Goal: Task Accomplishment & Management: Manage account settings

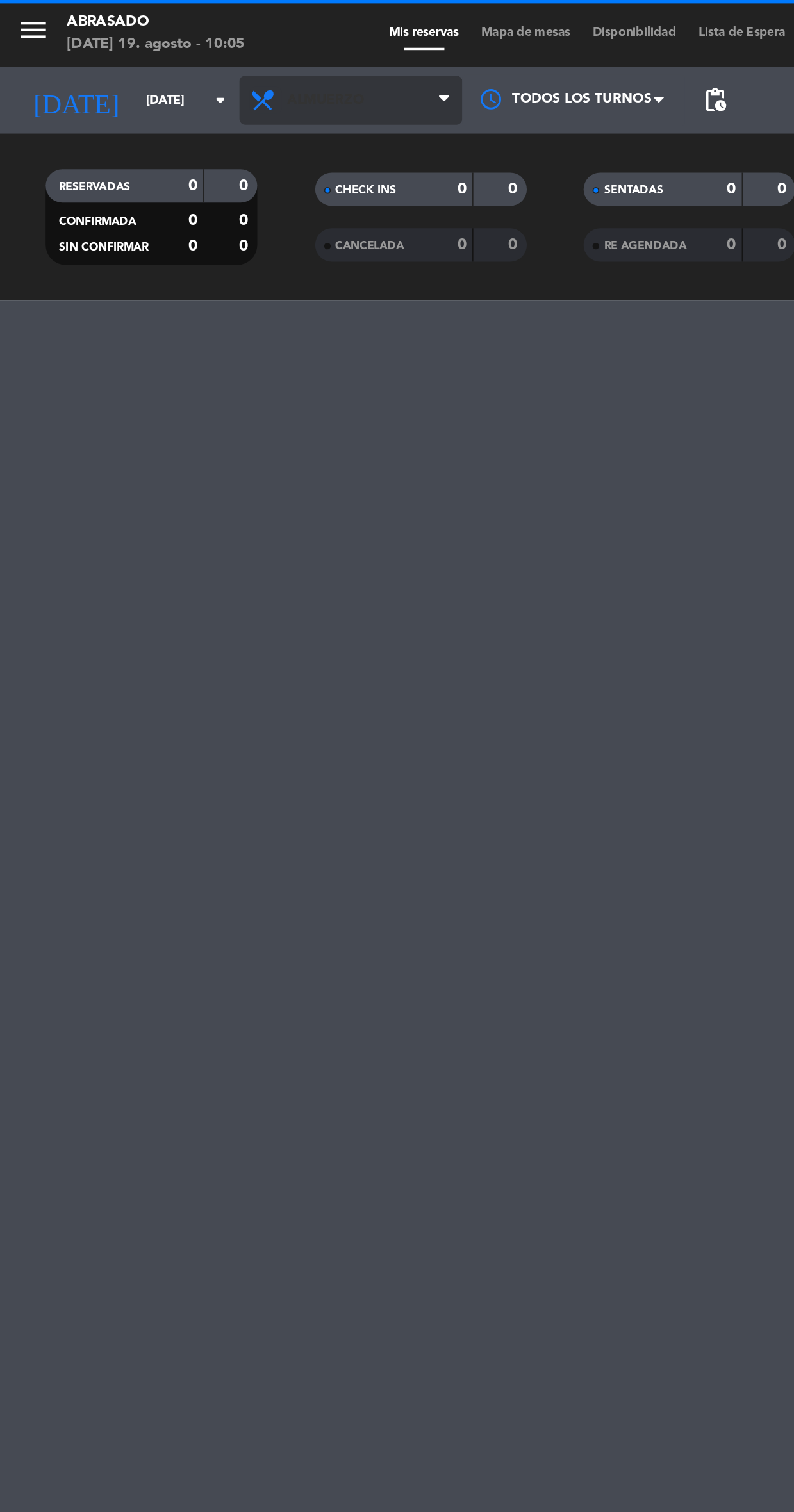
click at [158, 57] on icon at bounding box center [153, 57] width 19 height 15
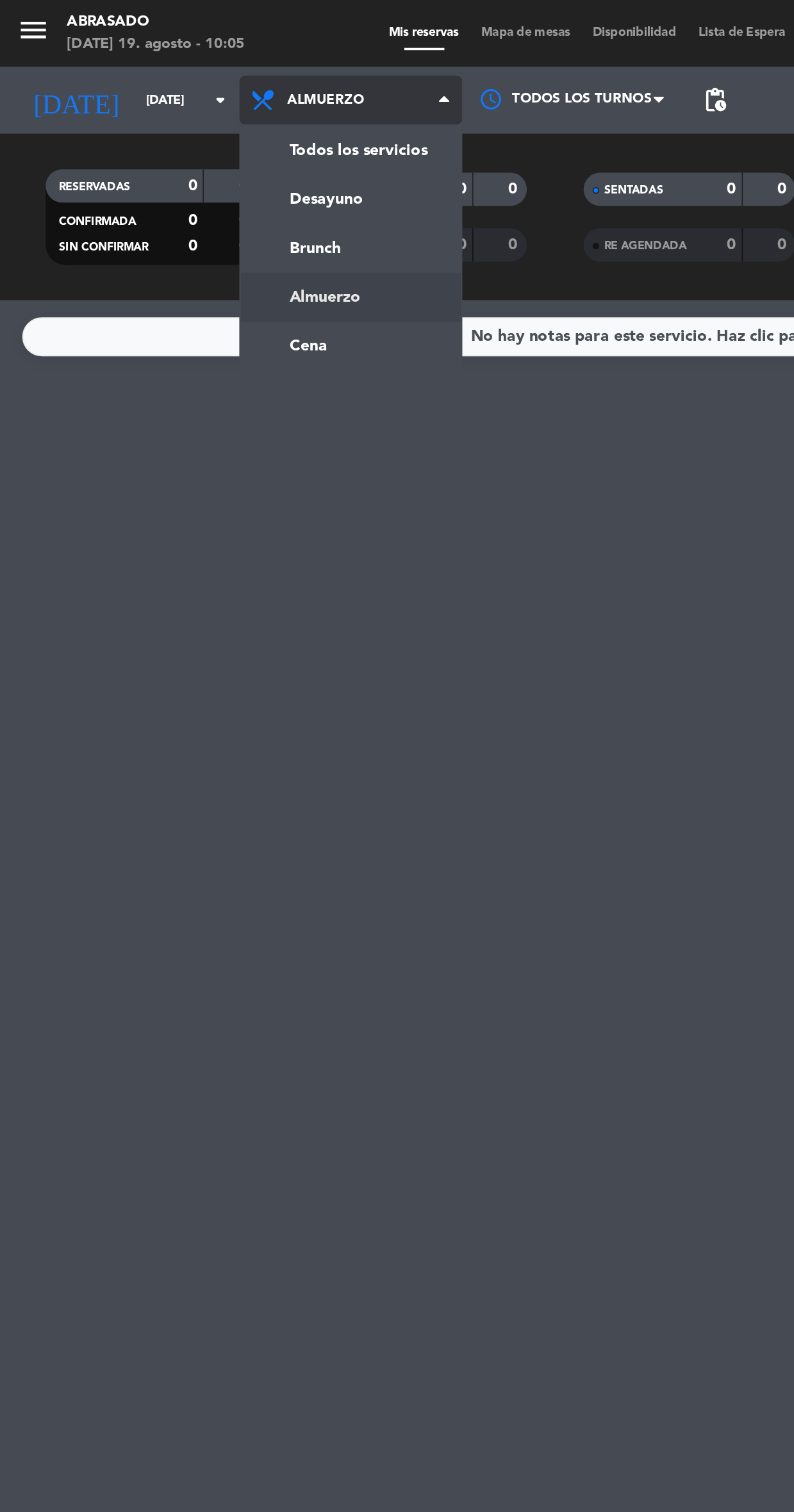
click at [181, 145] on div "menu Abrasado [DATE] 19. agosto - 10:05 Mis reservas Mapa de mesas Disponibilid…" at bounding box center [397, 87] width 794 height 173
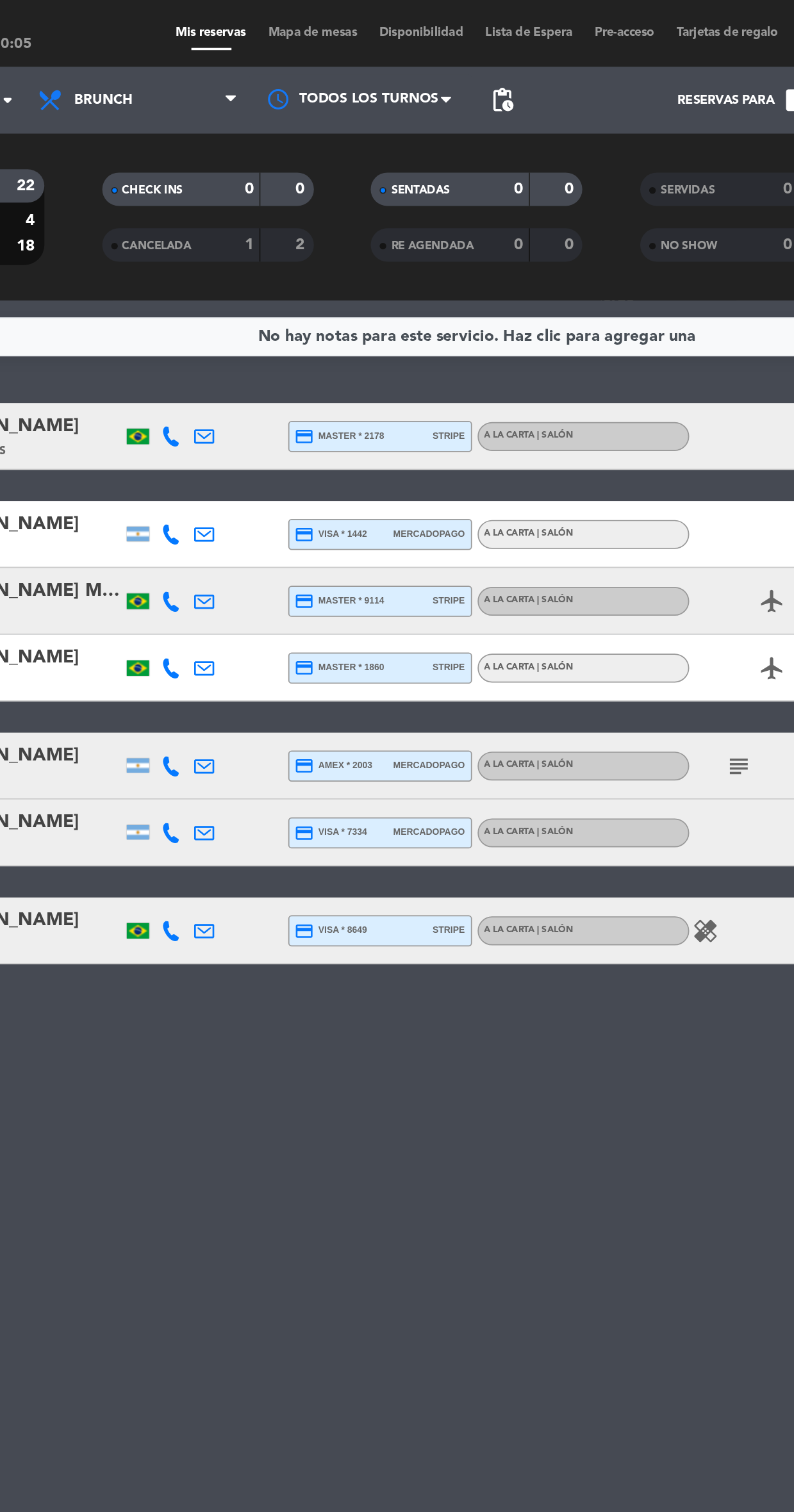
click at [242, 248] on icon at bounding box center [240, 250] width 11 height 11
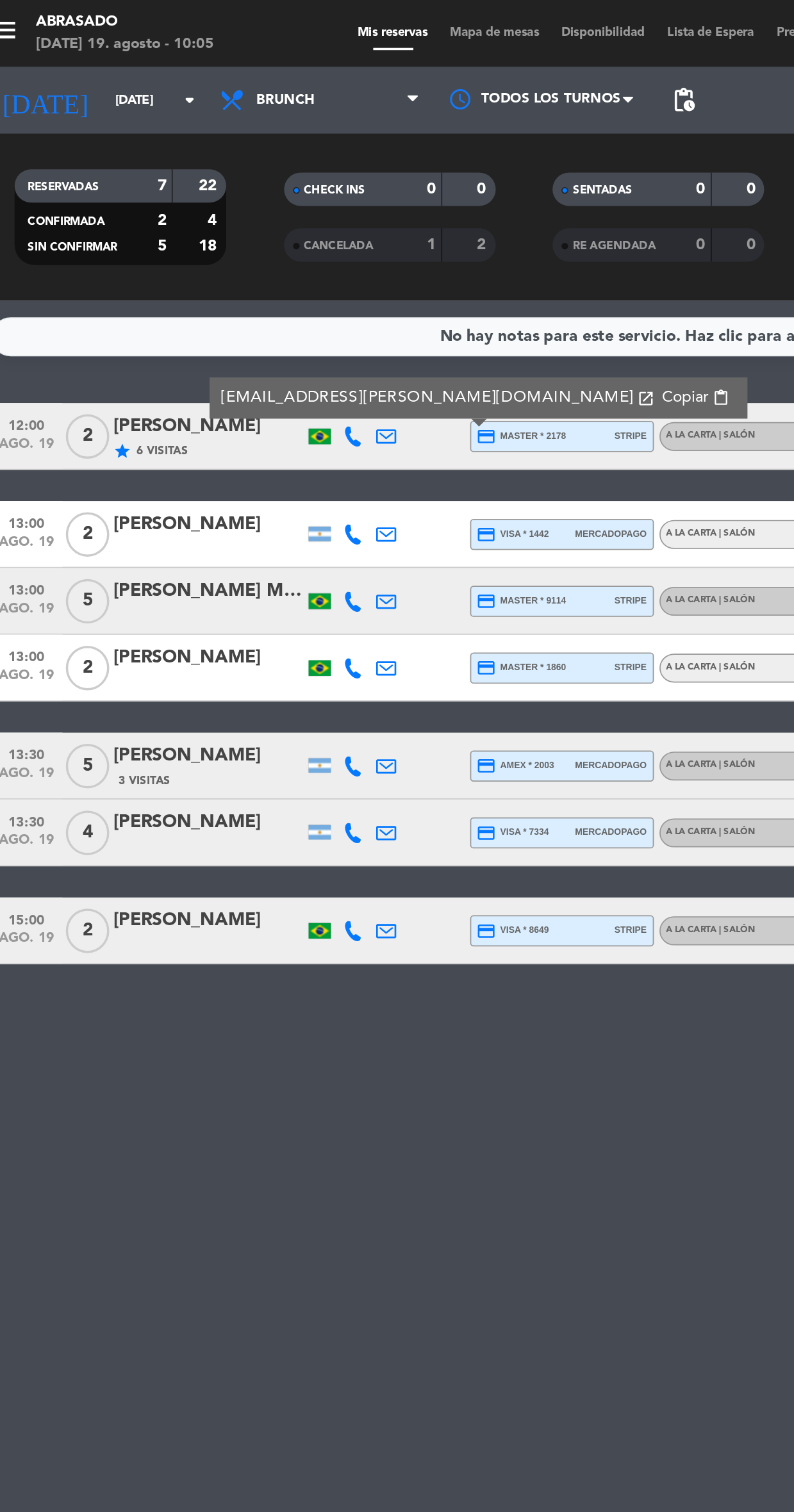
click at [222, 249] on icon at bounding box center [220, 250] width 11 height 11
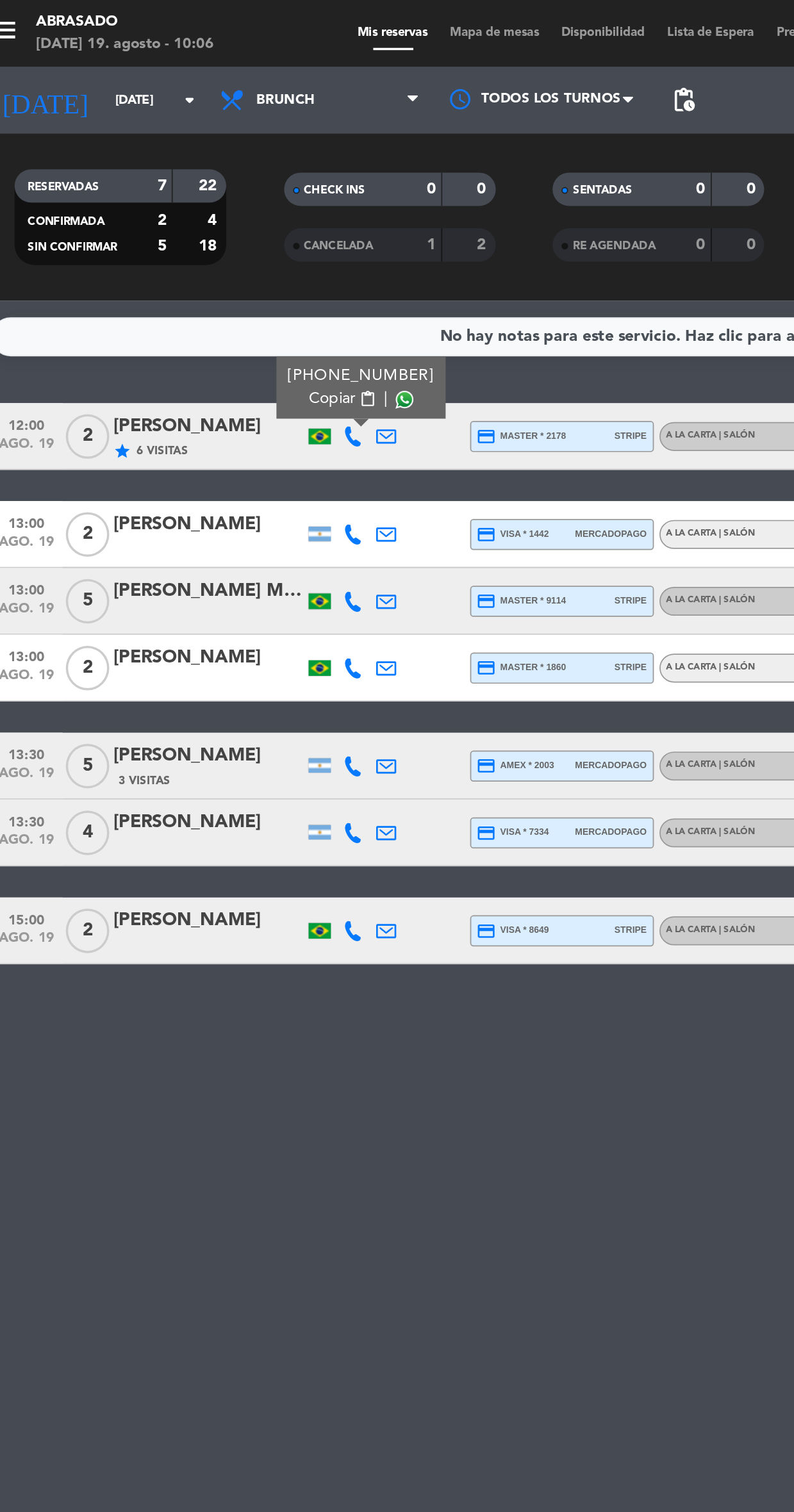
click at [91, 258] on icon "star" at bounding box center [88, 259] width 10 height 10
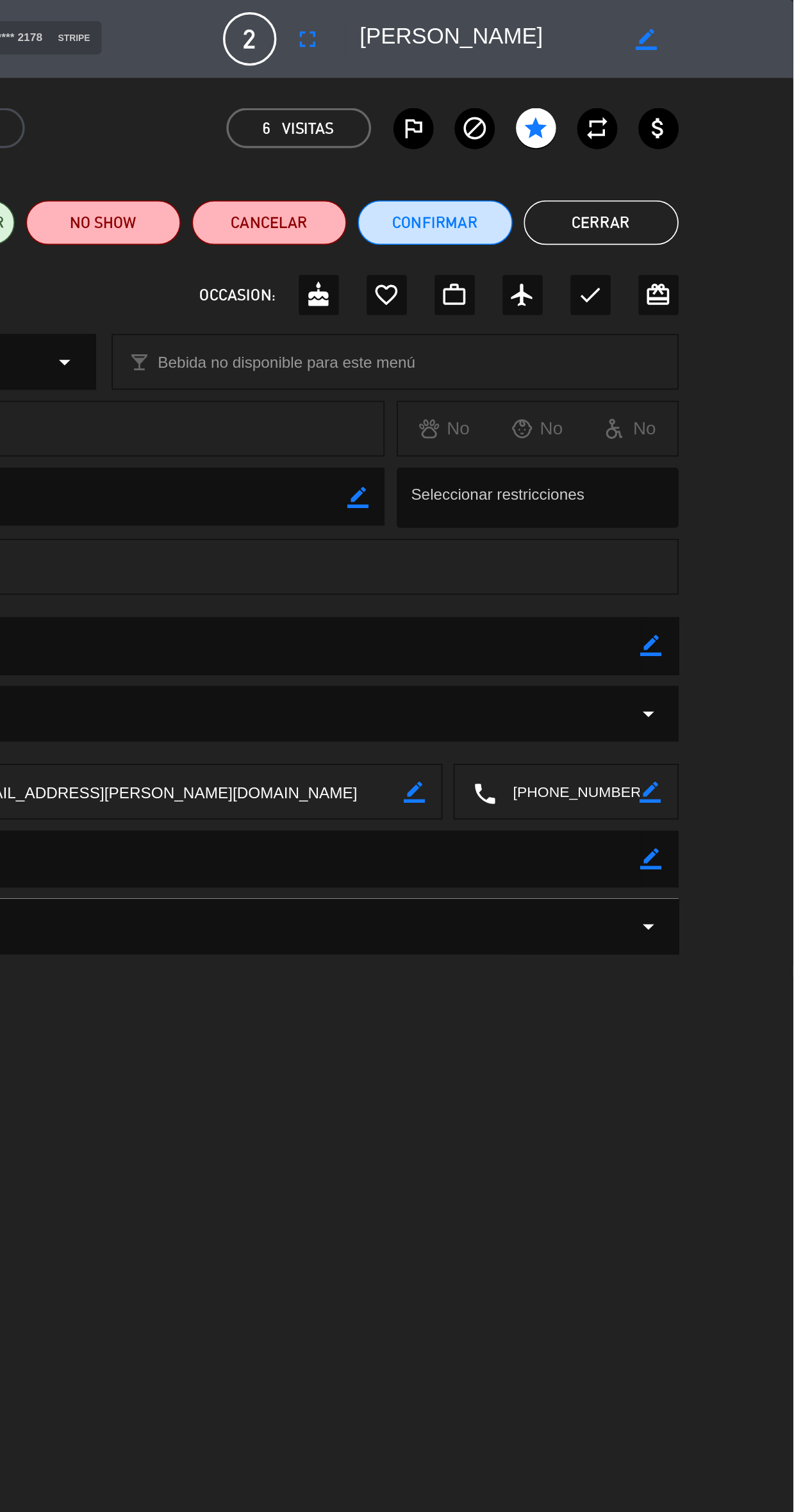
click at [698, 121] on button "Cerrar" at bounding box center [683, 128] width 89 height 25
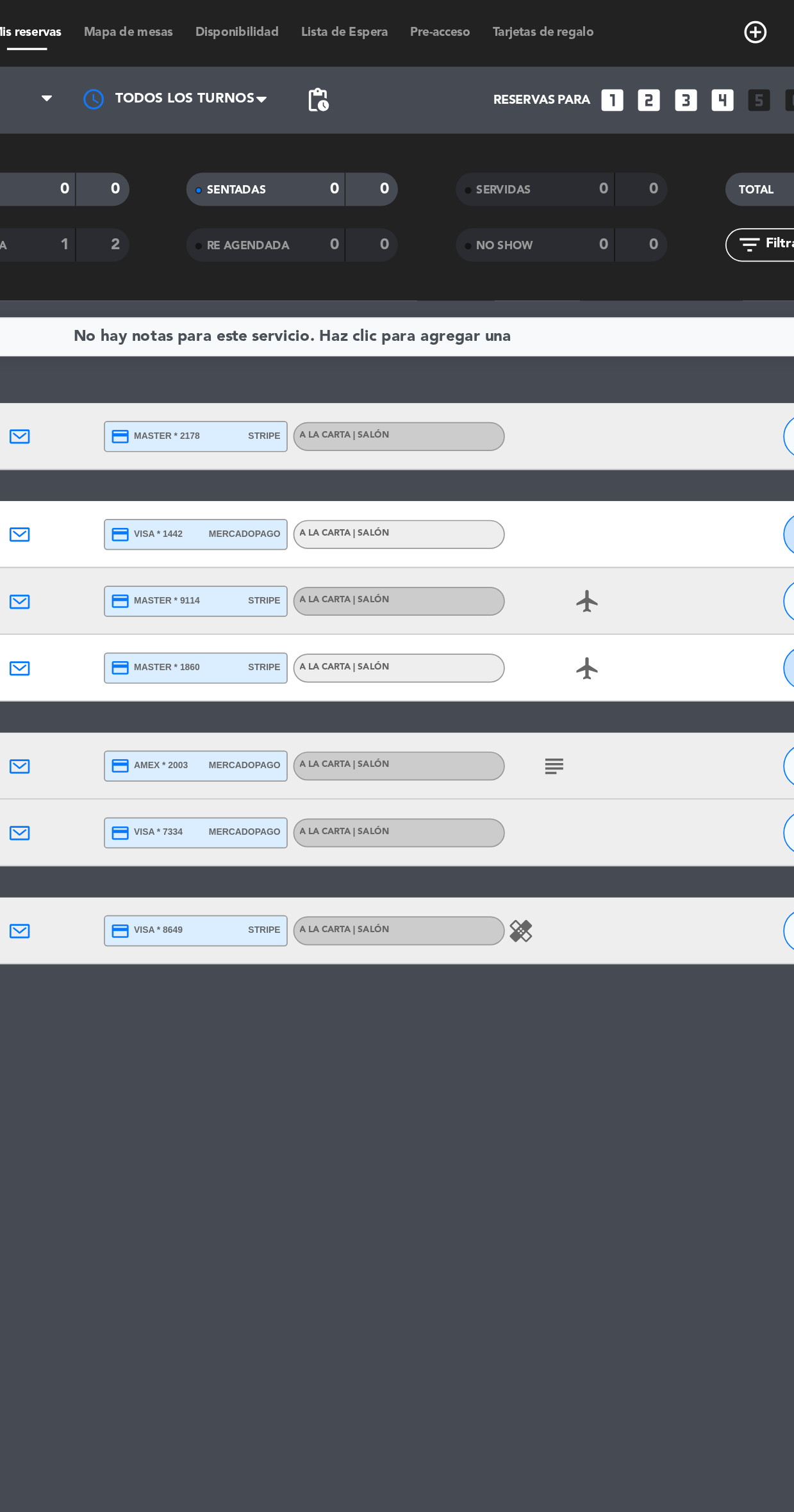
click at [547, 436] on icon "subject" at bounding box center [548, 440] width 15 height 15
click at [530, 535] on icon "healing" at bounding box center [528, 536] width 15 height 15
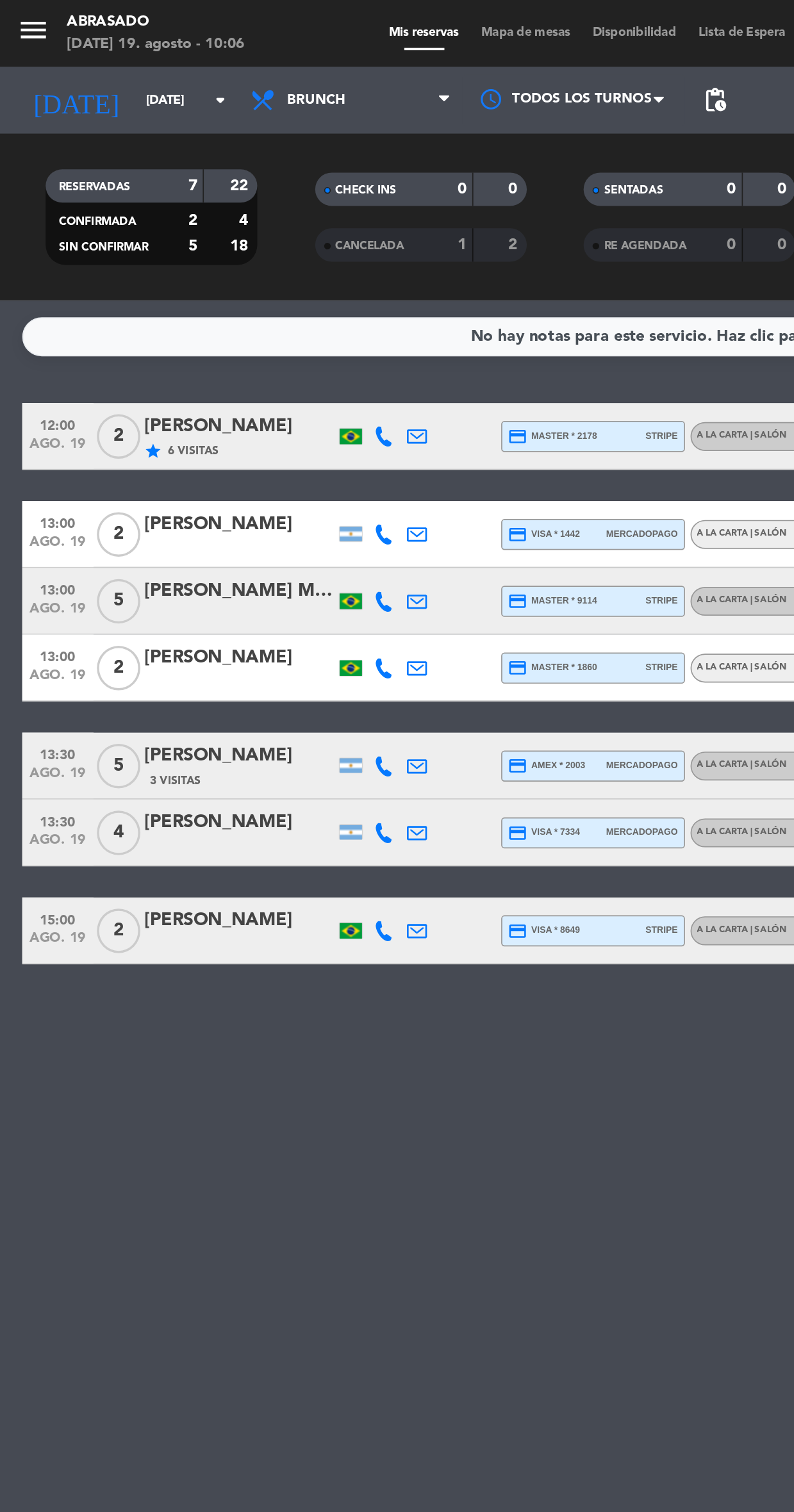
click at [113, 528] on div "[PERSON_NAME]" at bounding box center [138, 530] width 109 height 17
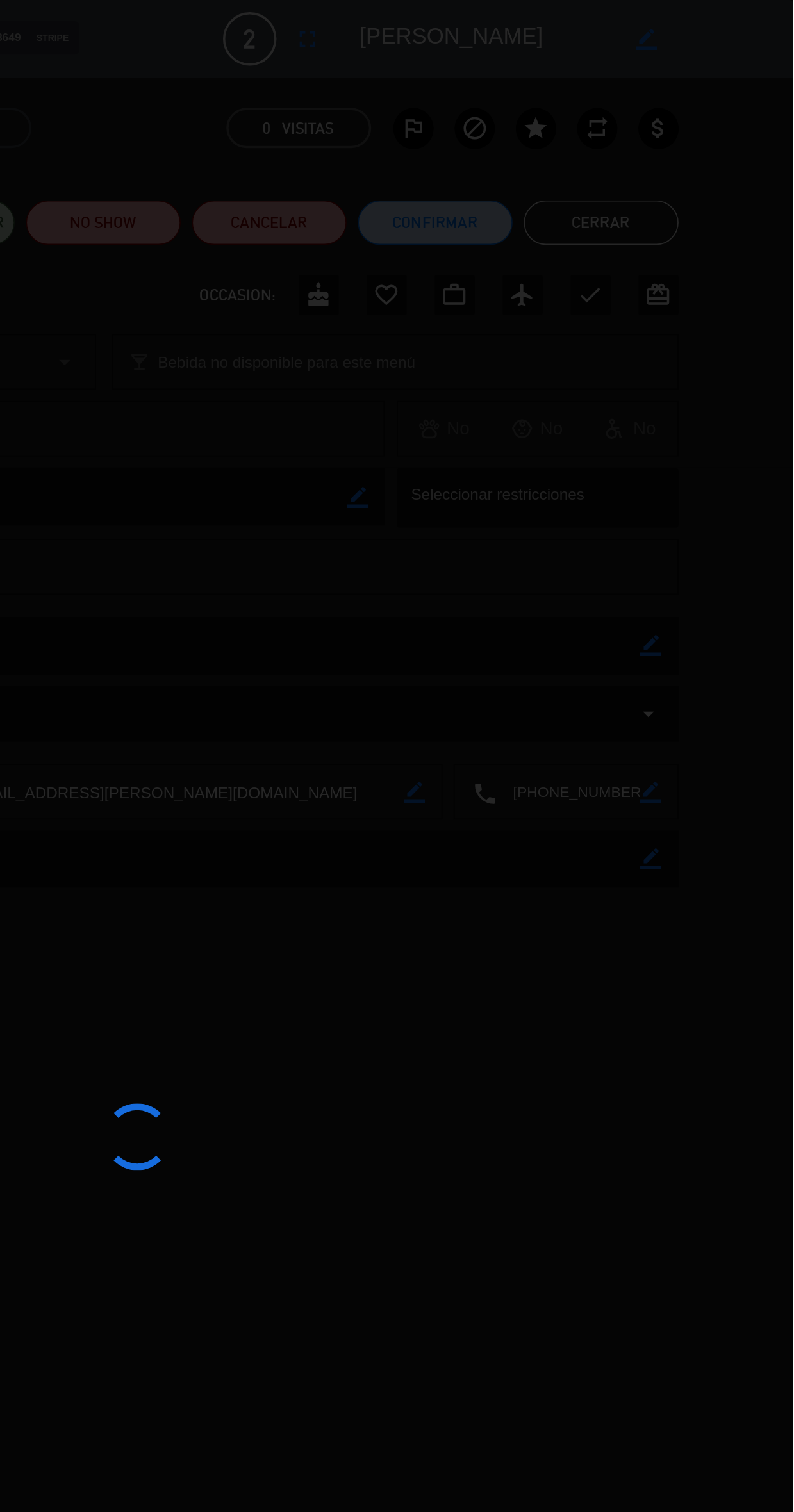
click at [719, 372] on div at bounding box center [397, 756] width 794 height 1512
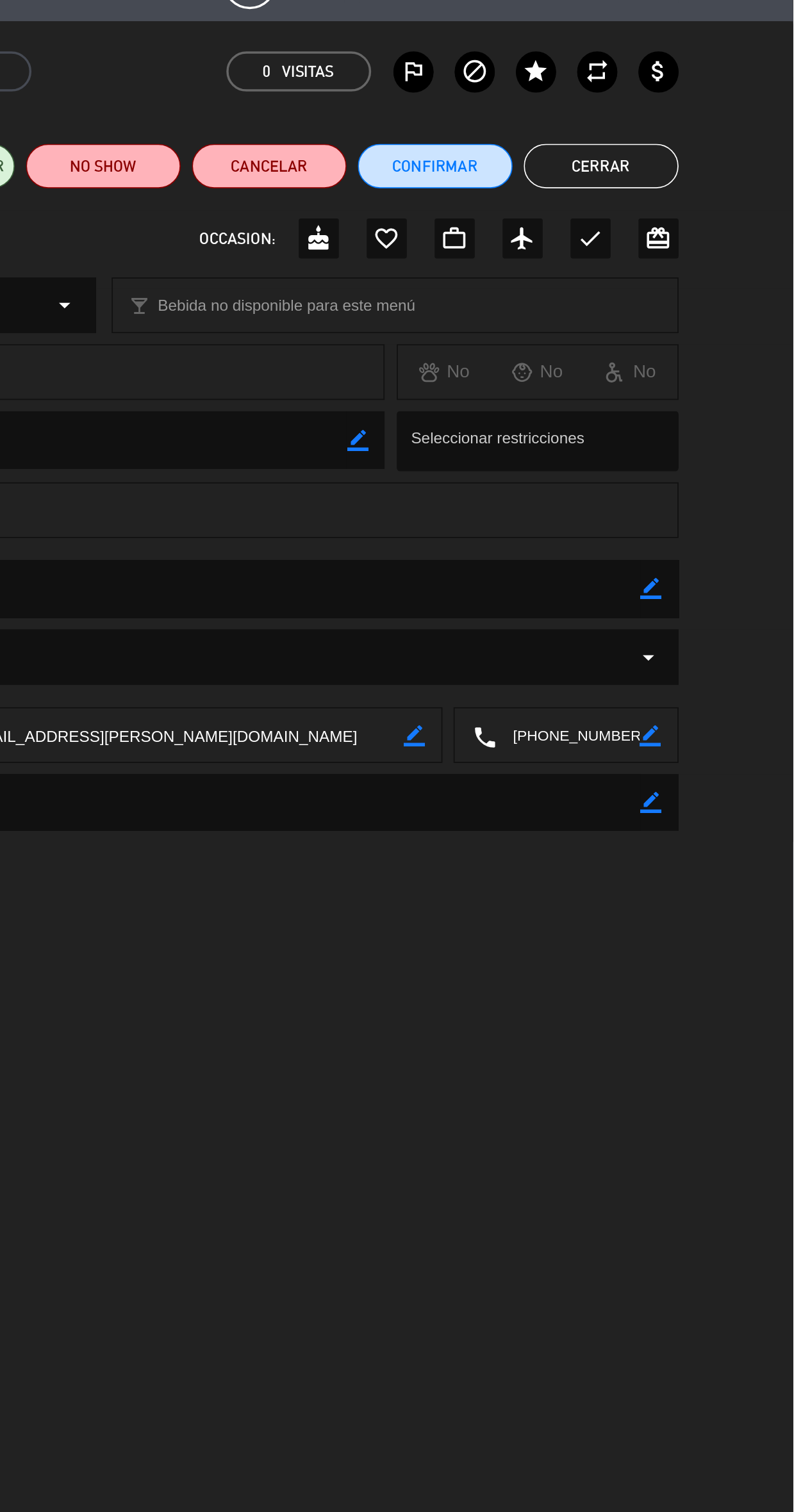
click at [715, 371] on icon "border_color" at bounding box center [712, 371] width 12 height 12
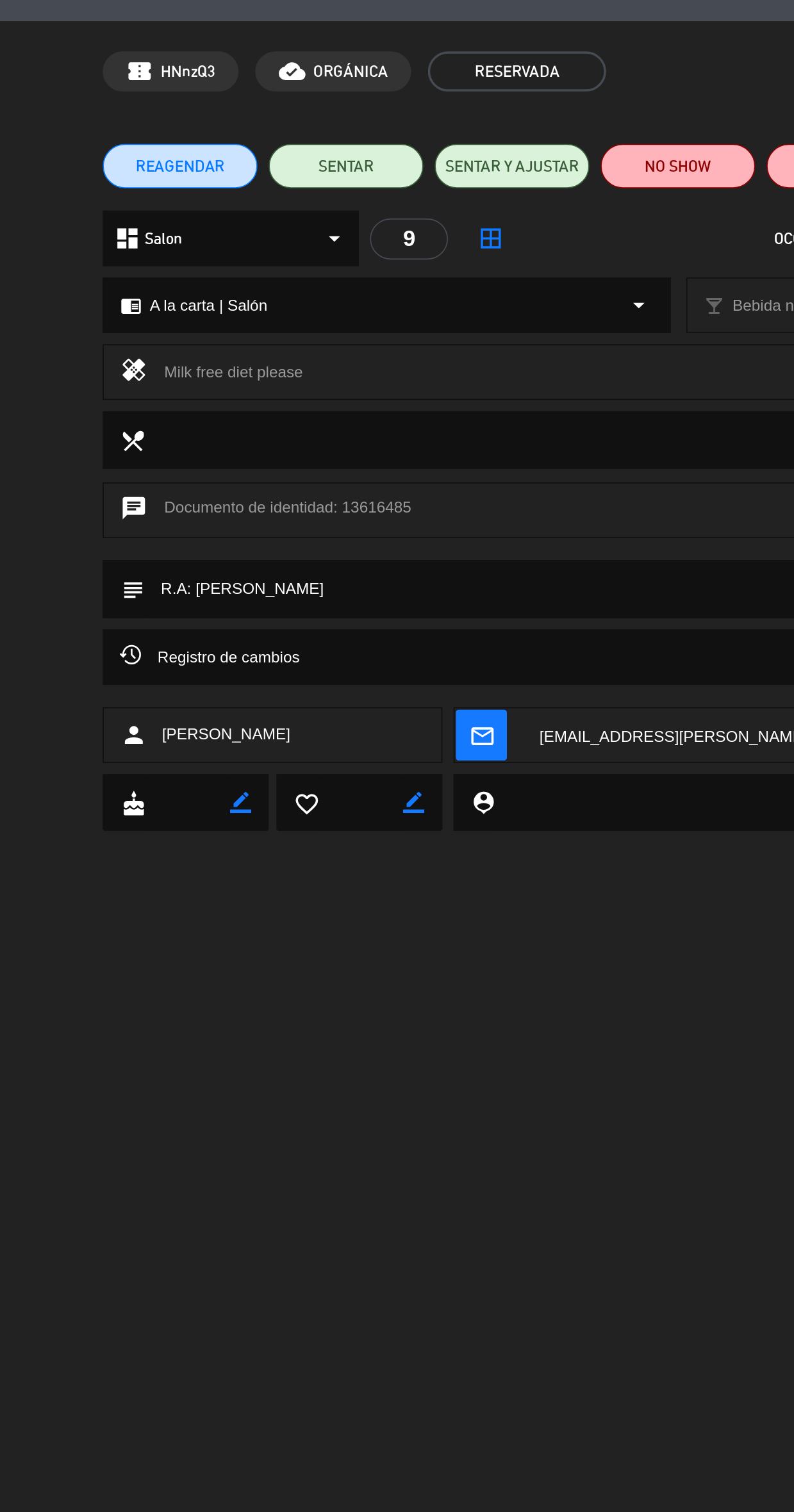
type textarea "R.A: leche"
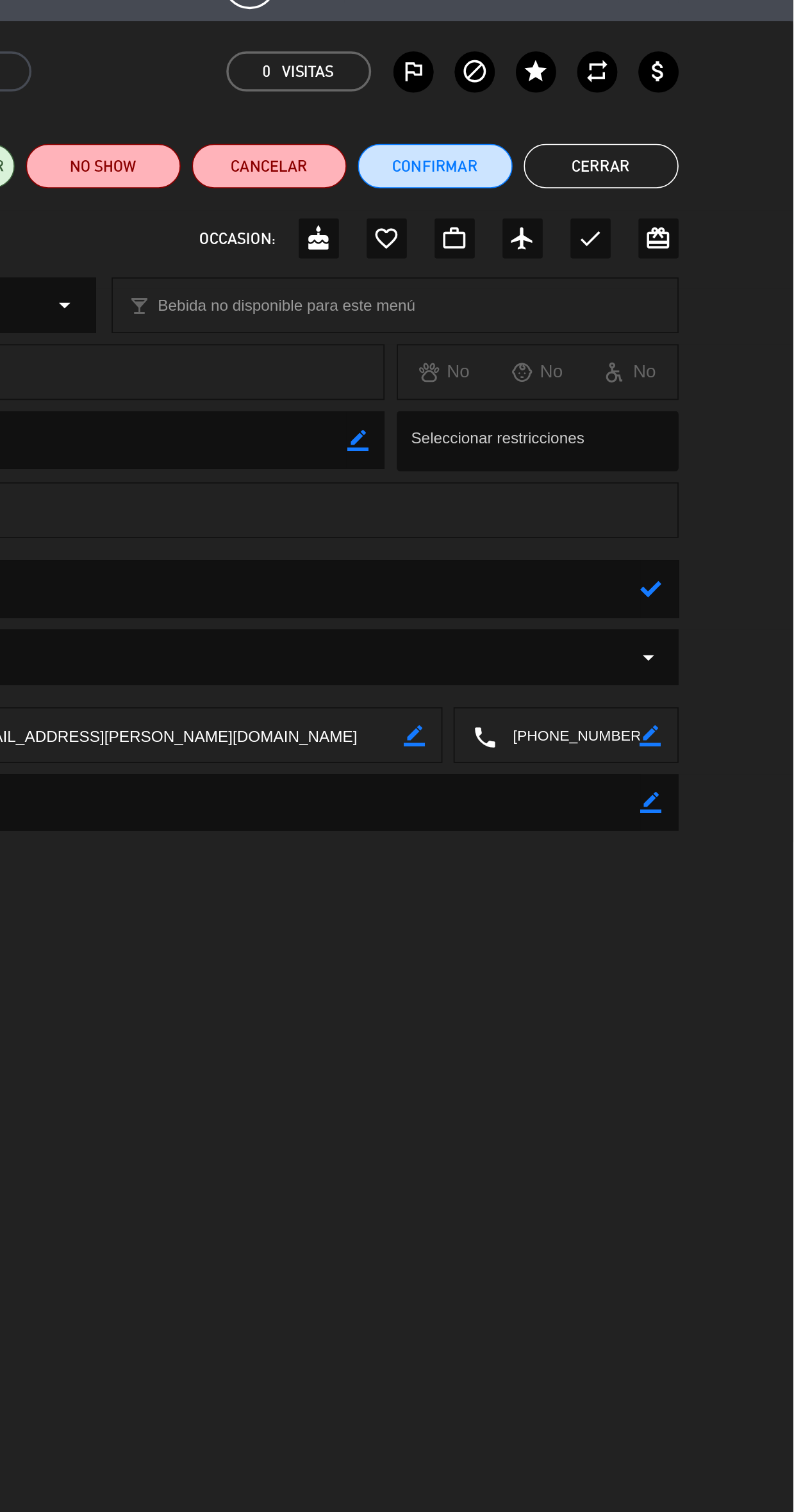
click at [707, 371] on icon at bounding box center [712, 371] width 12 height 12
click at [698, 128] on button "Cerrar" at bounding box center [683, 128] width 89 height 25
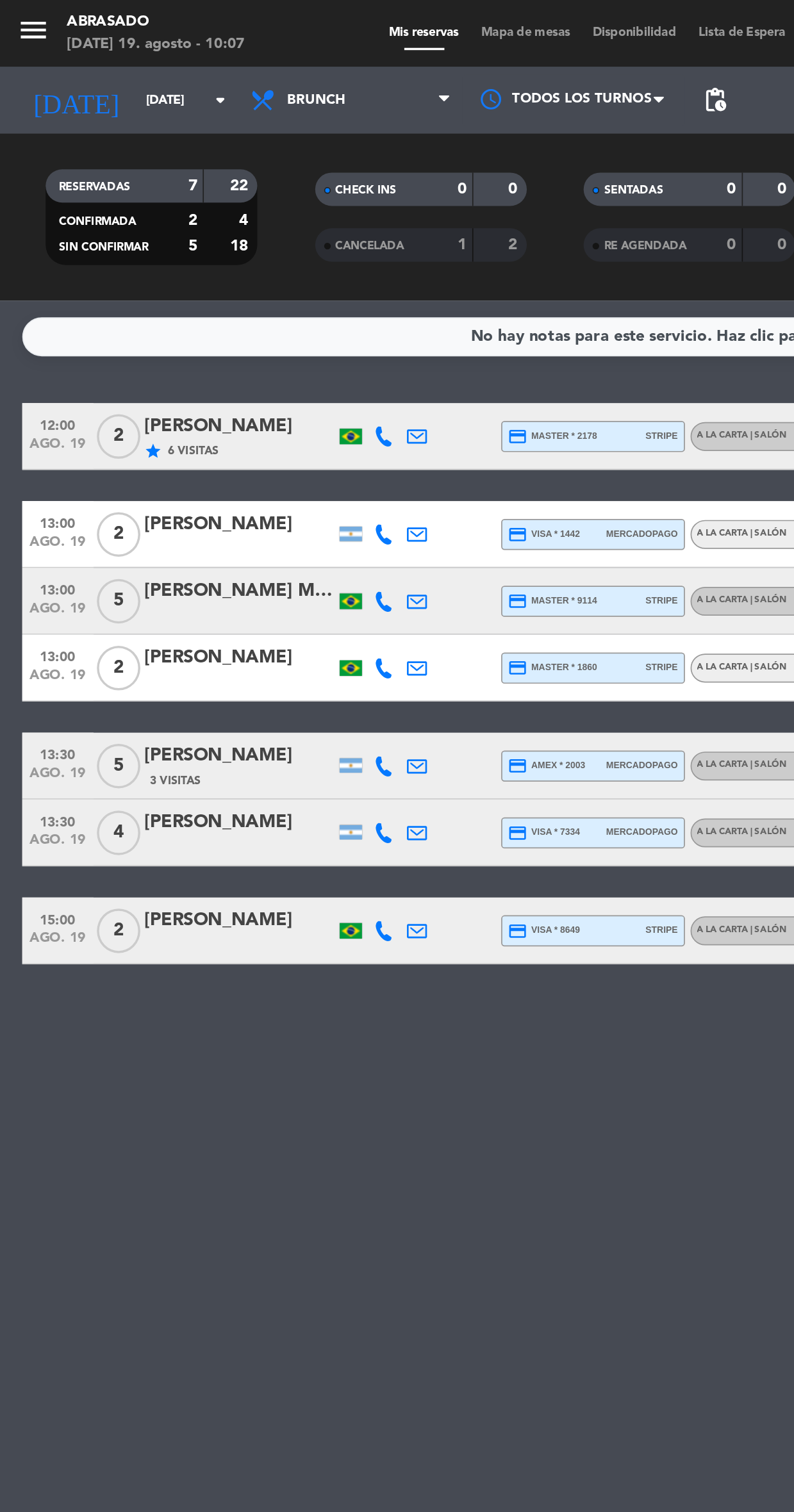
click at [23, 29] on button "menu" at bounding box center [19, 20] width 19 height 24
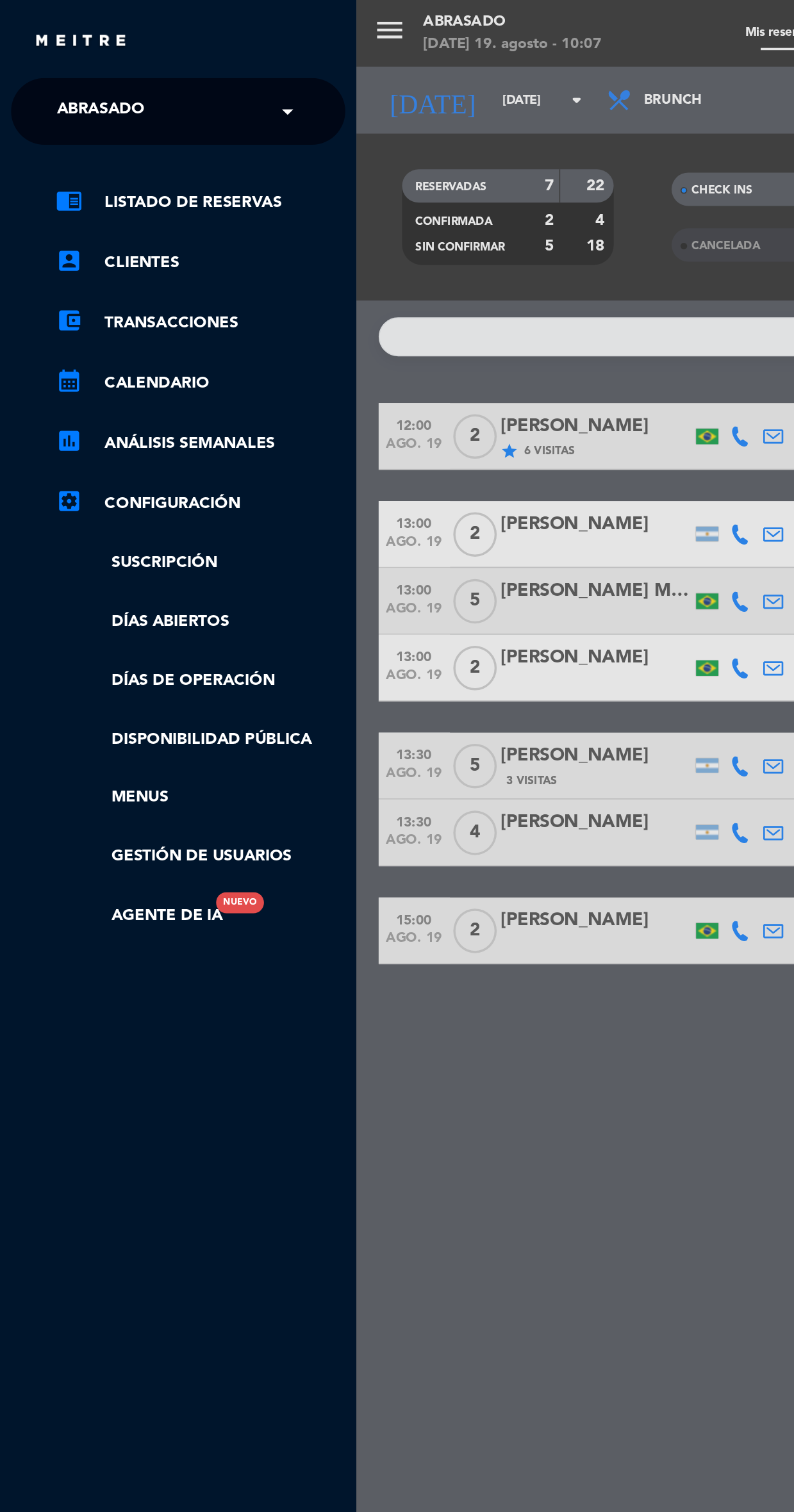
click at [53, 68] on span "Abrasado" at bounding box center [58, 64] width 51 height 27
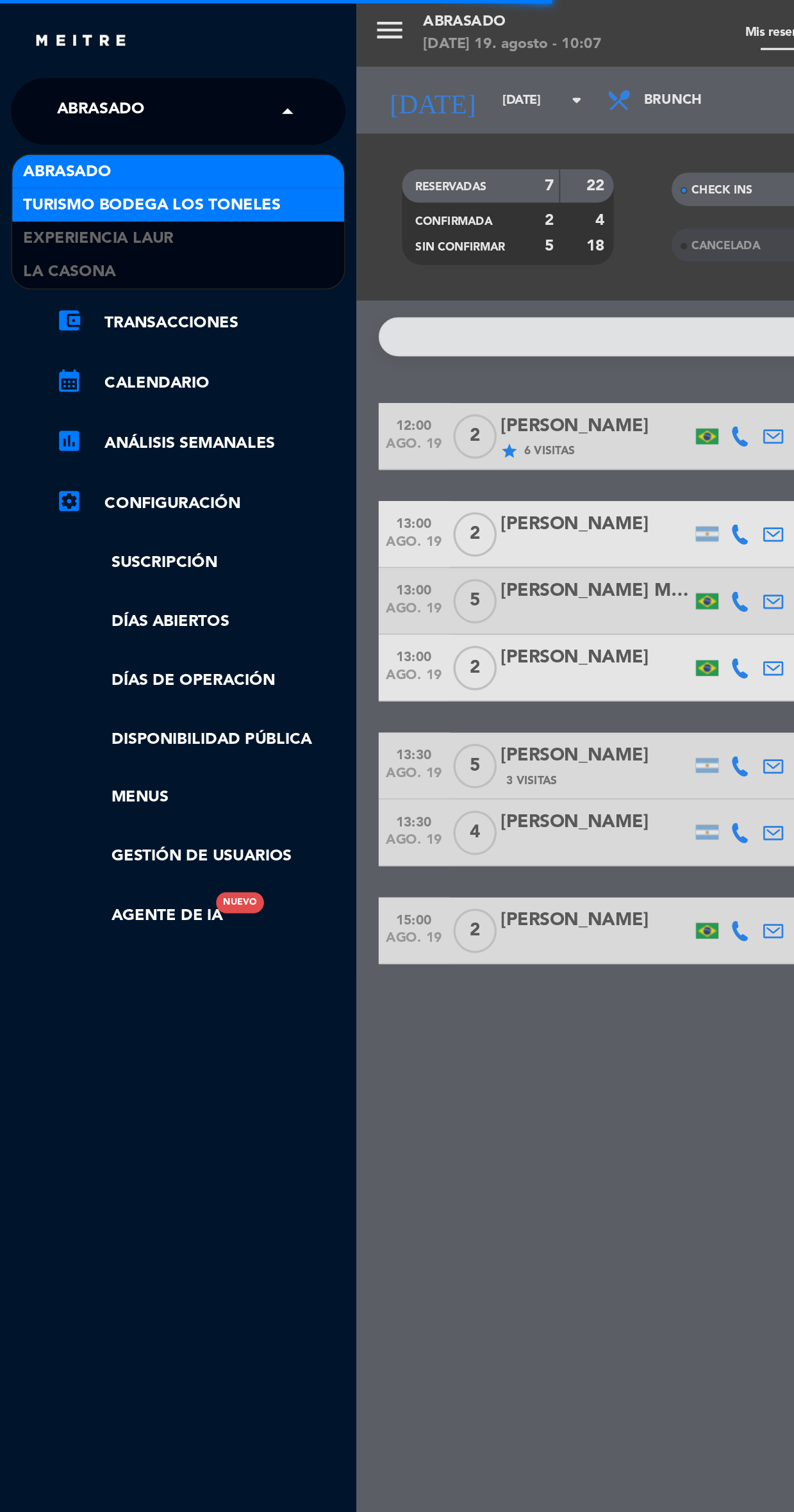
click at [25, 117] on span "Turismo Bodega Los Toneles" at bounding box center [87, 118] width 148 height 15
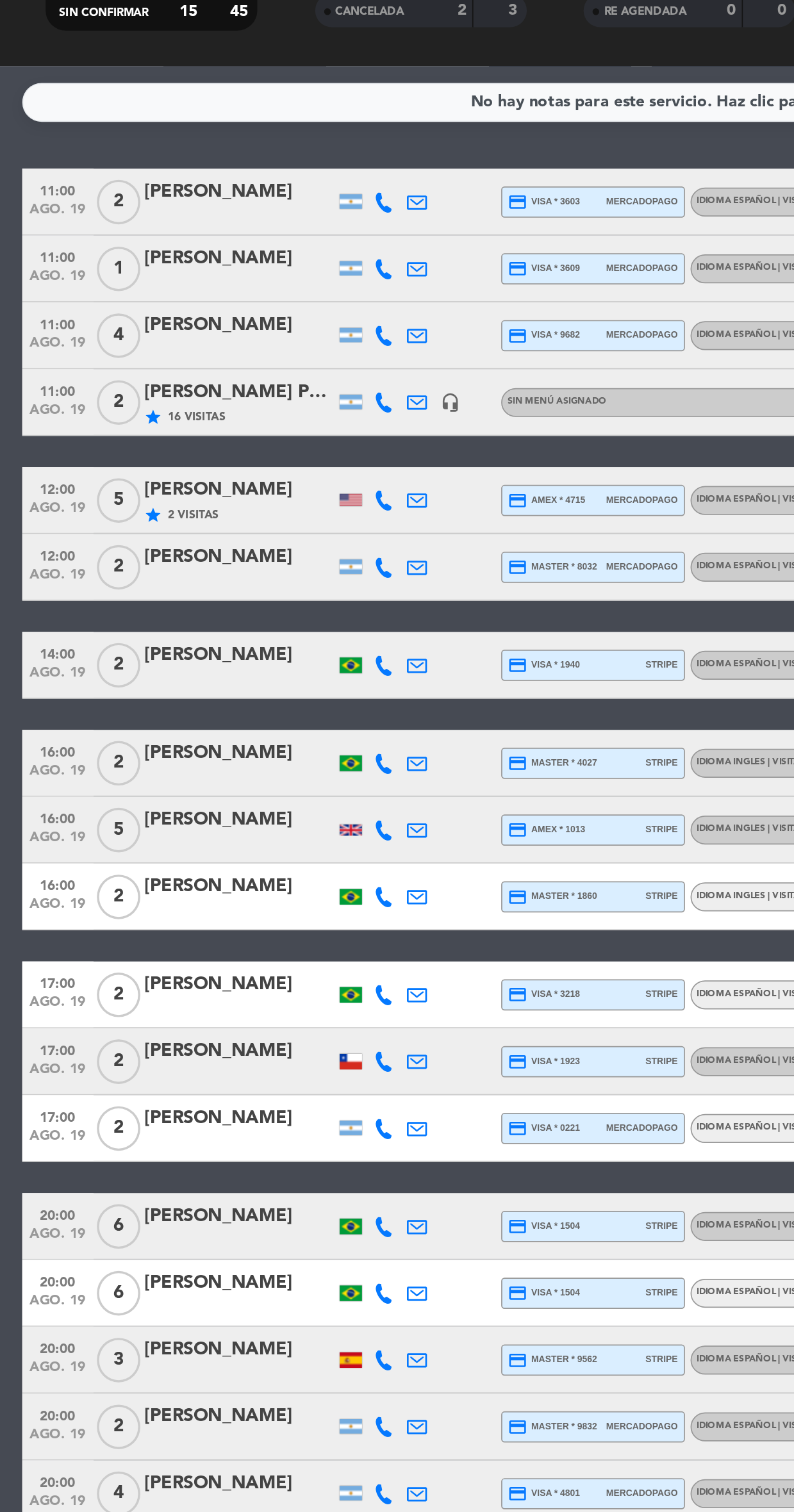
click at [151, 364] on div "[PERSON_NAME] Probio [PERSON_NAME] / Suntrip" at bounding box center [138, 360] width 109 height 17
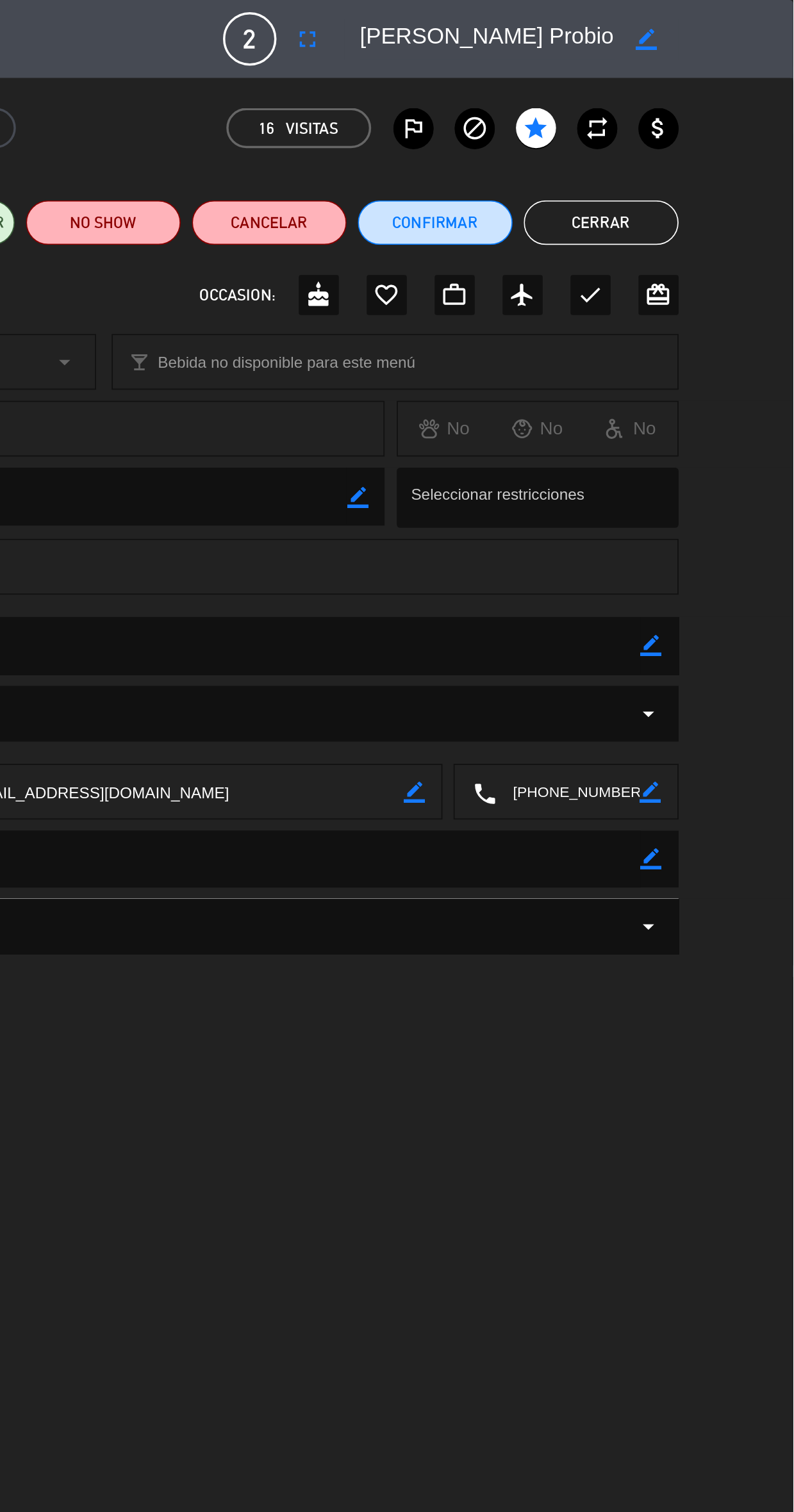
click at [715, 374] on icon "border_color" at bounding box center [712, 371] width 12 height 12
type textarea "Visita mosquita-paga agencia"
click at [713, 369] on icon at bounding box center [712, 371] width 12 height 12
click at [705, 121] on button "Cerrar" at bounding box center [683, 128] width 89 height 25
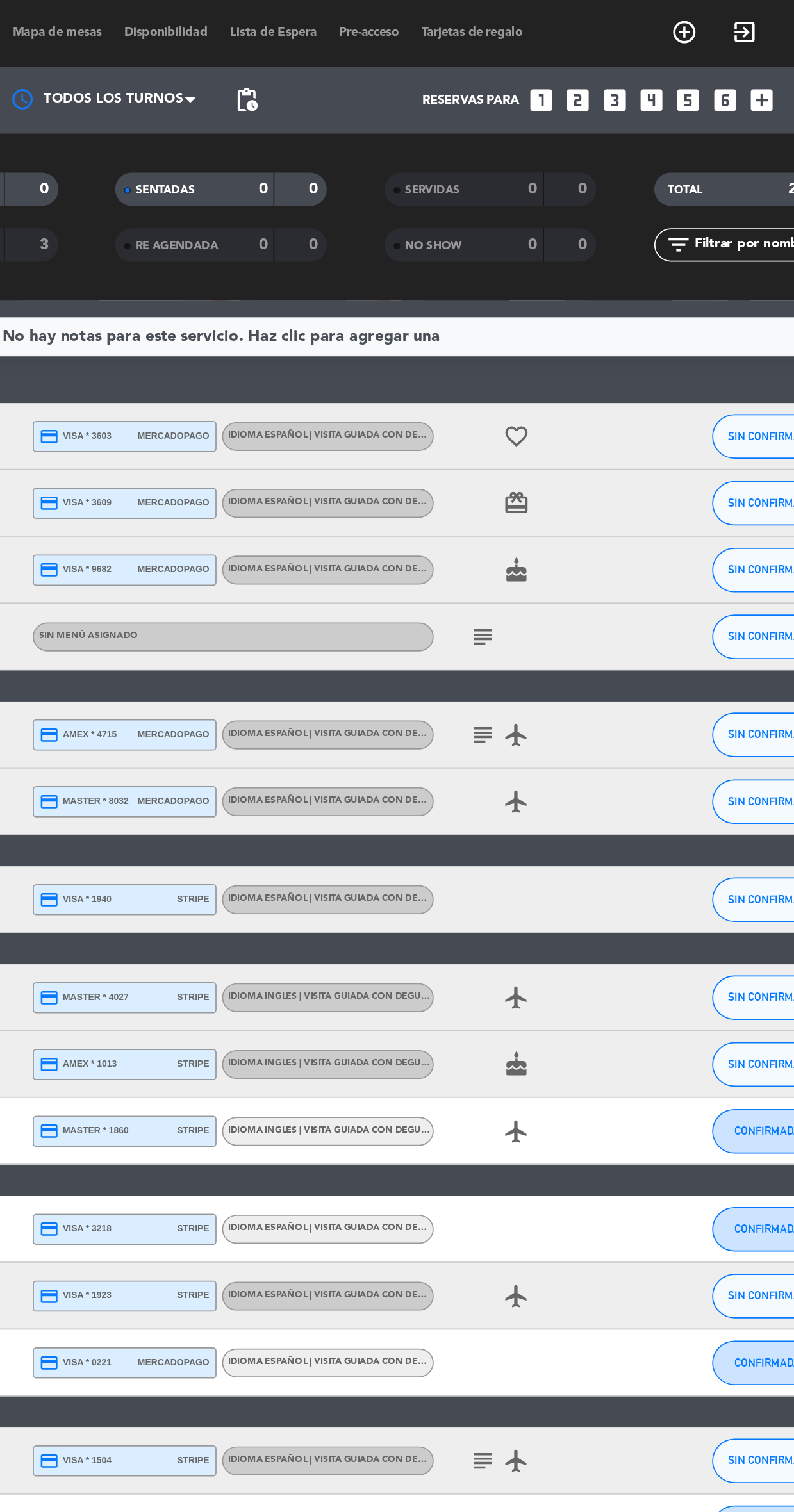
click at [540, 418] on icon "subject" at bounding box center [548, 422] width 15 height 15
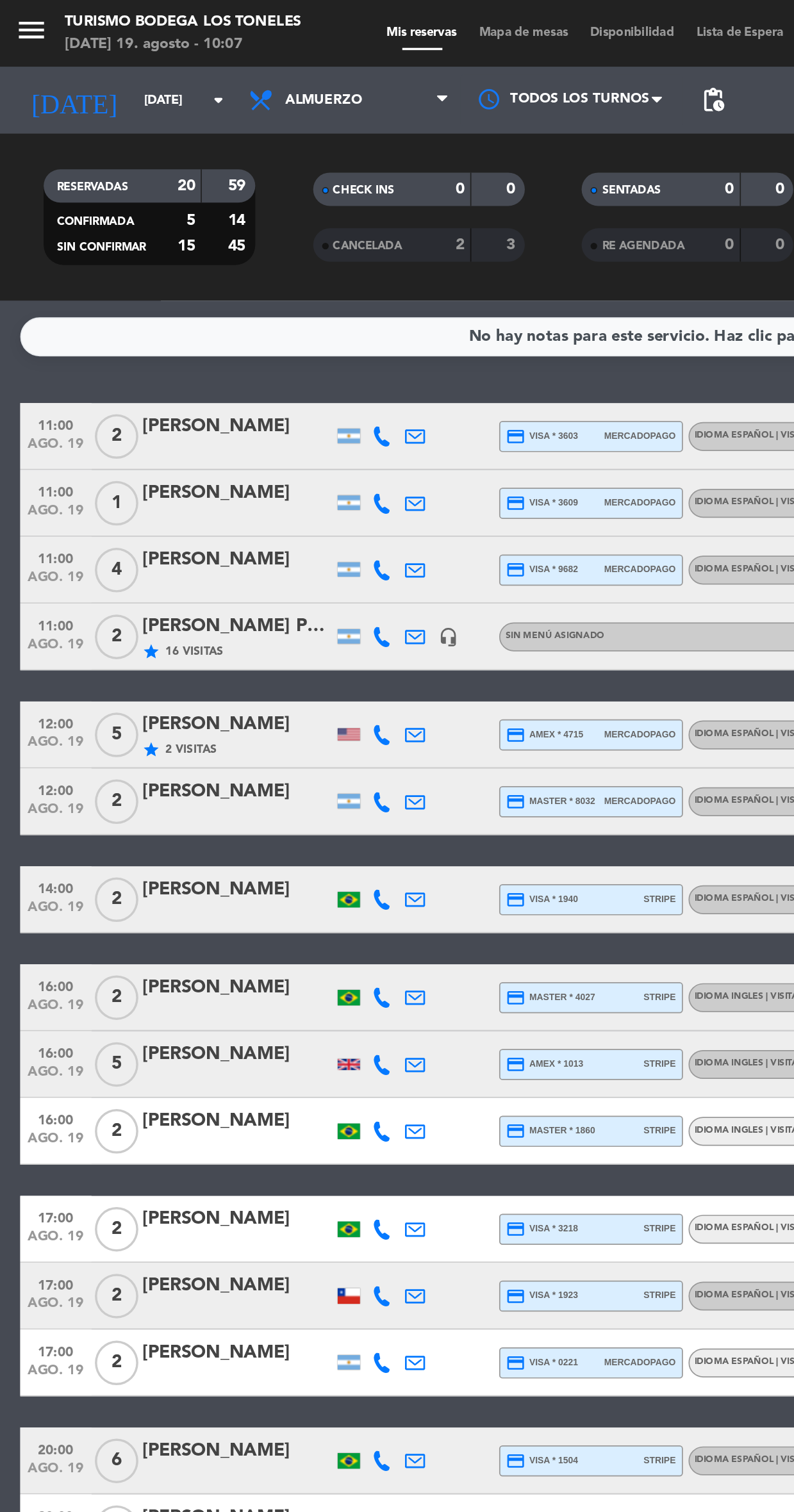
click at [240, 420] on icon at bounding box center [240, 422] width 11 height 11
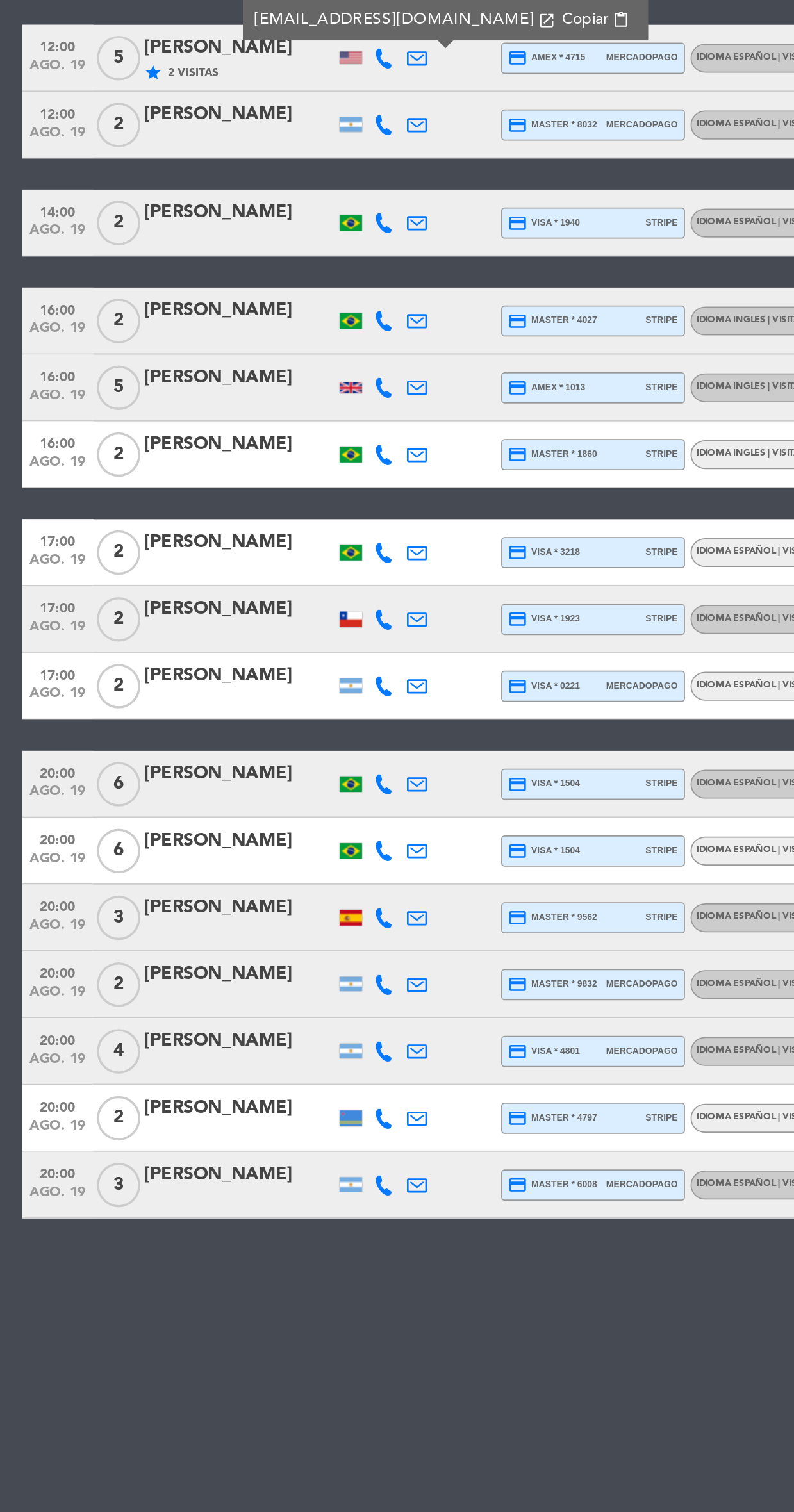
click at [235, 1197] on div "No hay notas para este servicio. Haz clic para agregar una 11:00 [DATE] 2 [PERS…" at bounding box center [397, 843] width 794 height 1339
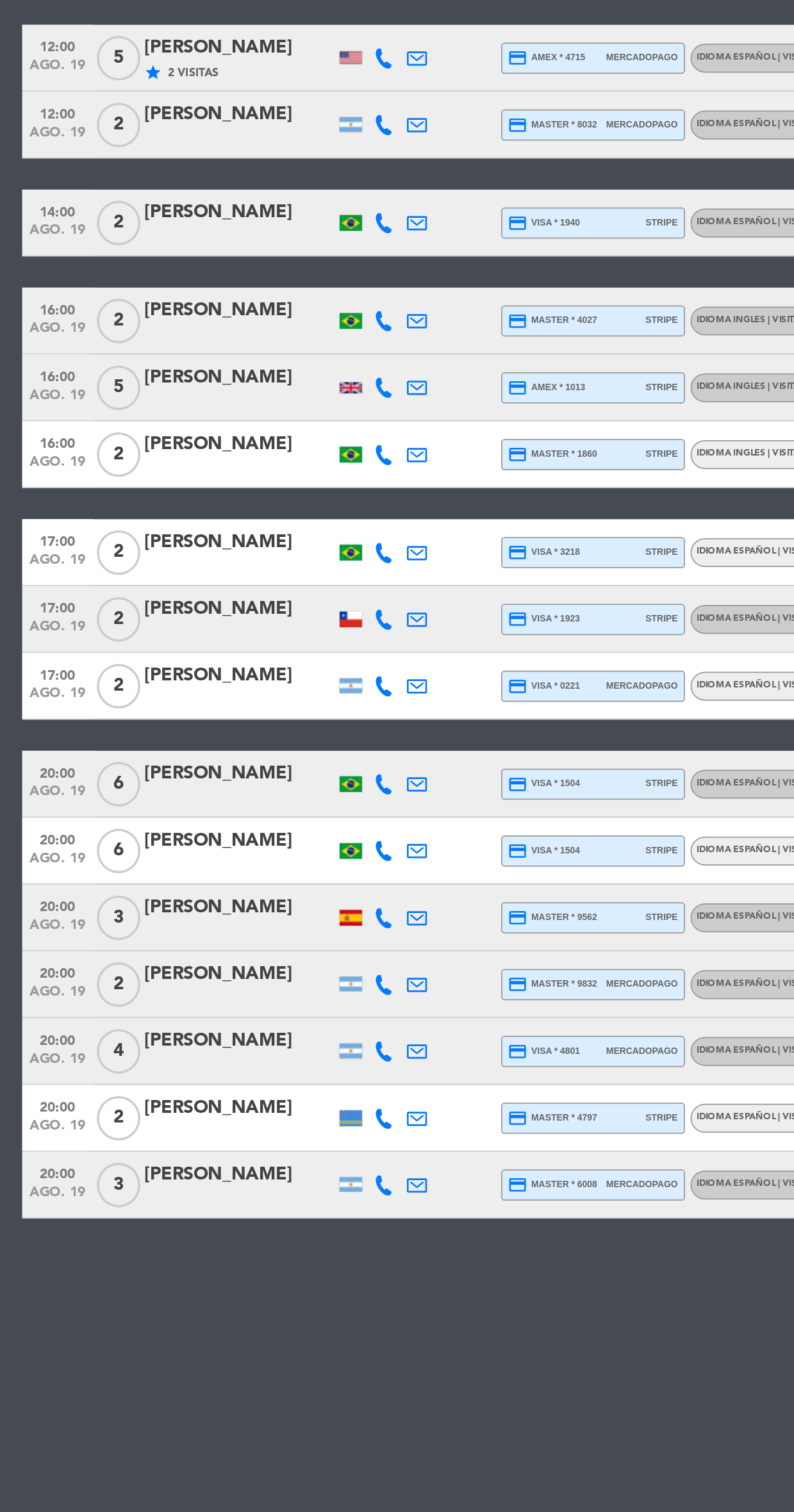
click at [183, 1040] on div at bounding box center [138, 1040] width 109 height 10
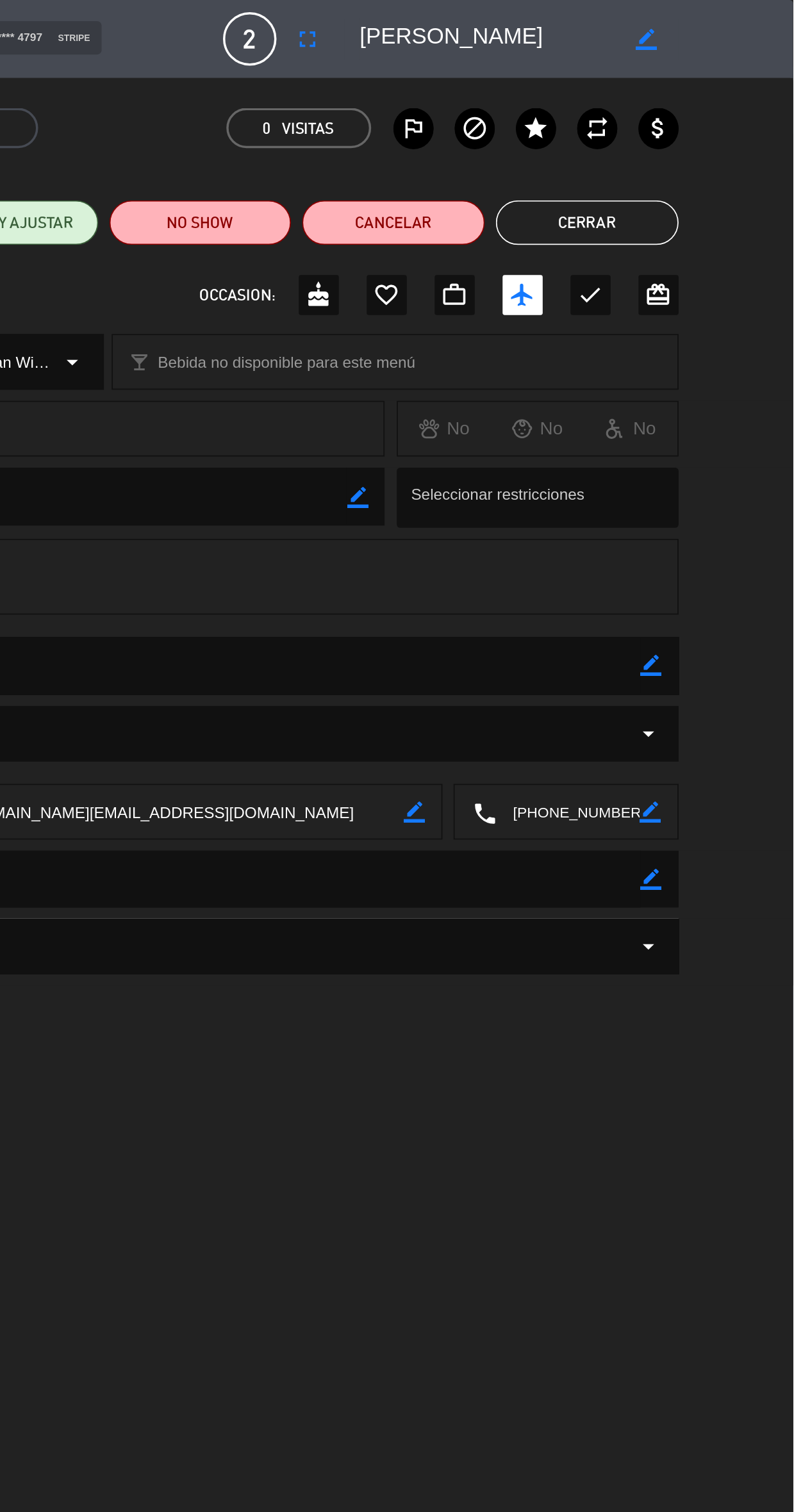
click at [705, 138] on button "Cerrar" at bounding box center [675, 128] width 105 height 25
